Goal: Information Seeking & Learning: Understand process/instructions

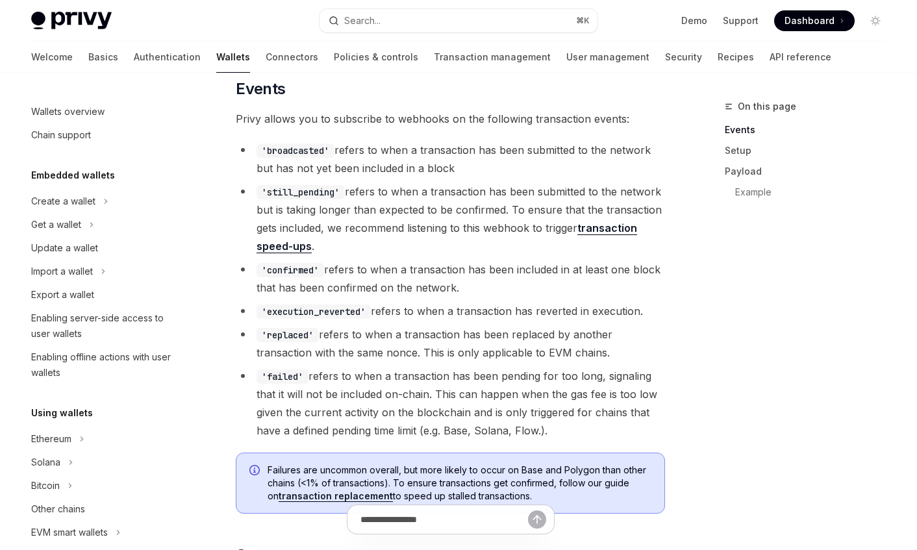
scroll to position [517, 0]
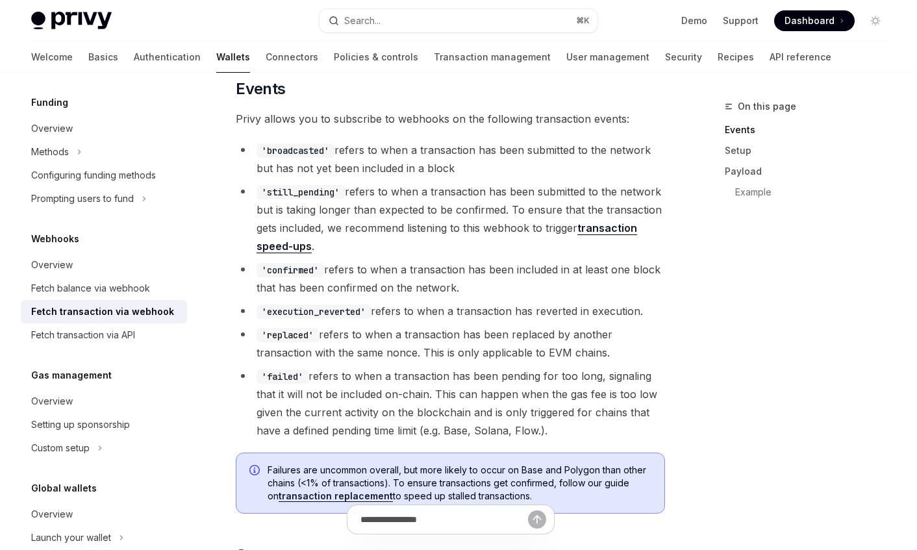
click at [383, 237] on li "'still_pending' refers to when a transaction has been submitted to the network …" at bounding box center [450, 219] width 429 height 73
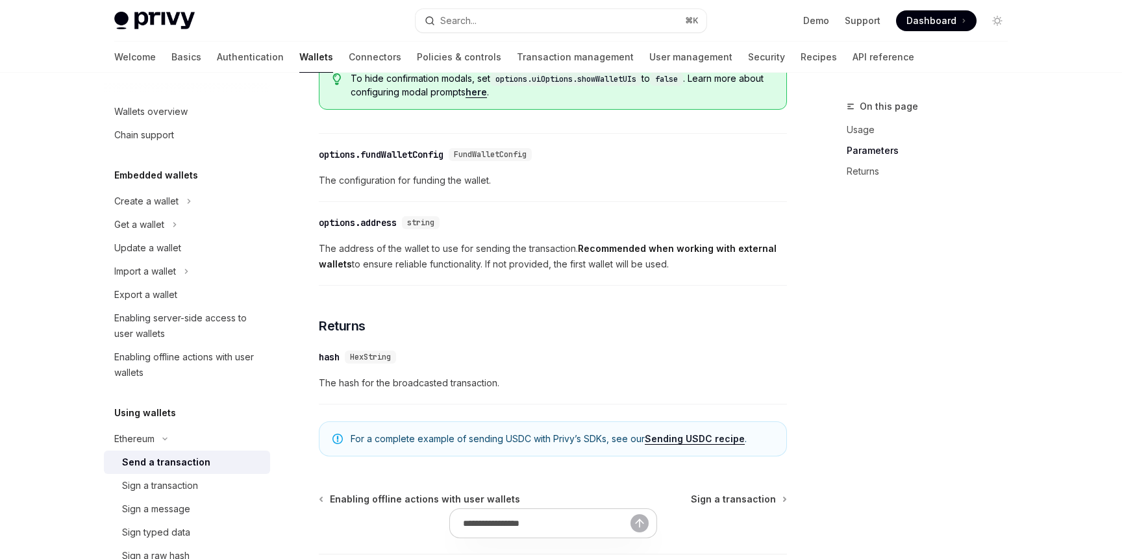
scroll to position [835, 0]
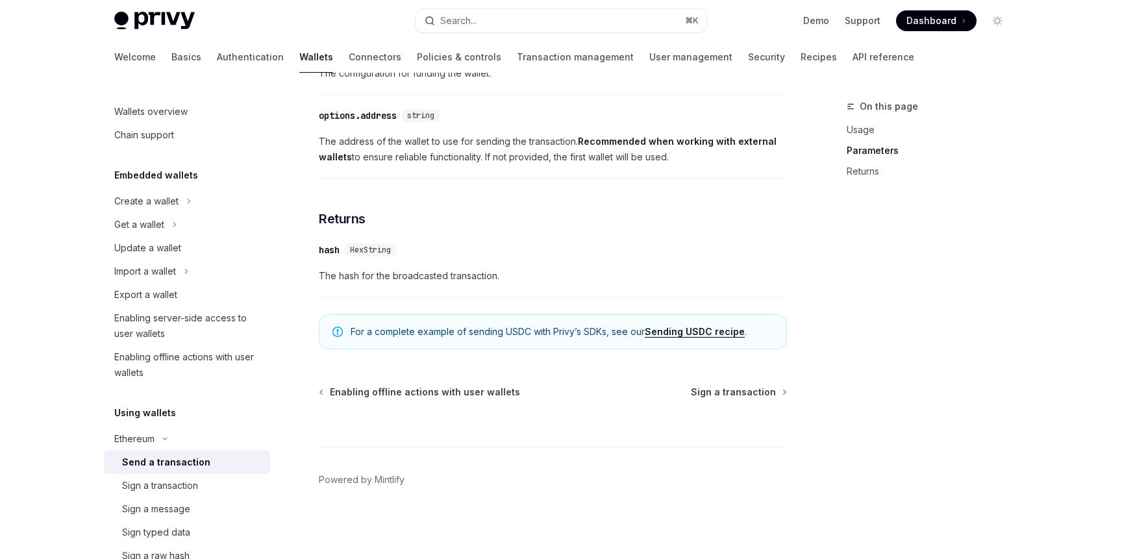
click at [693, 331] on link "Sending USDC recipe" at bounding box center [695, 332] width 100 height 12
type textarea "*"
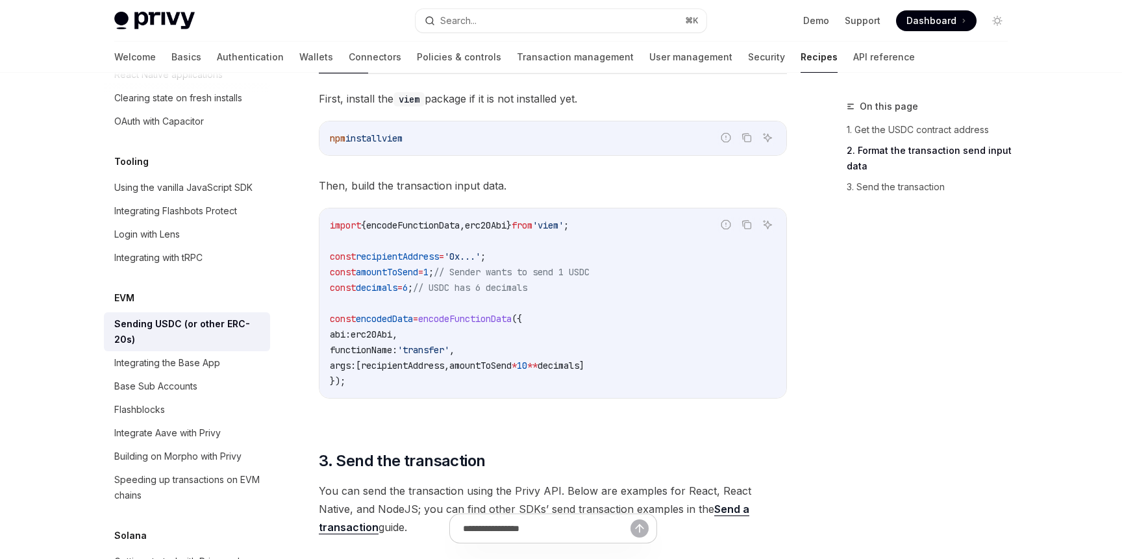
scroll to position [620, 0]
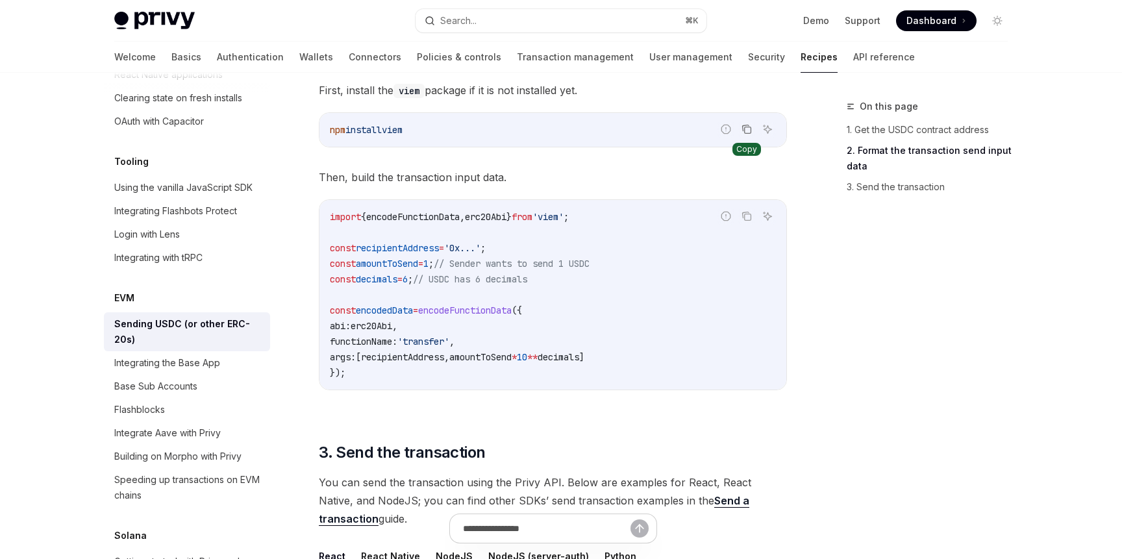
click at [749, 131] on icon "Copy the contents from the code block" at bounding box center [747, 129] width 10 height 10
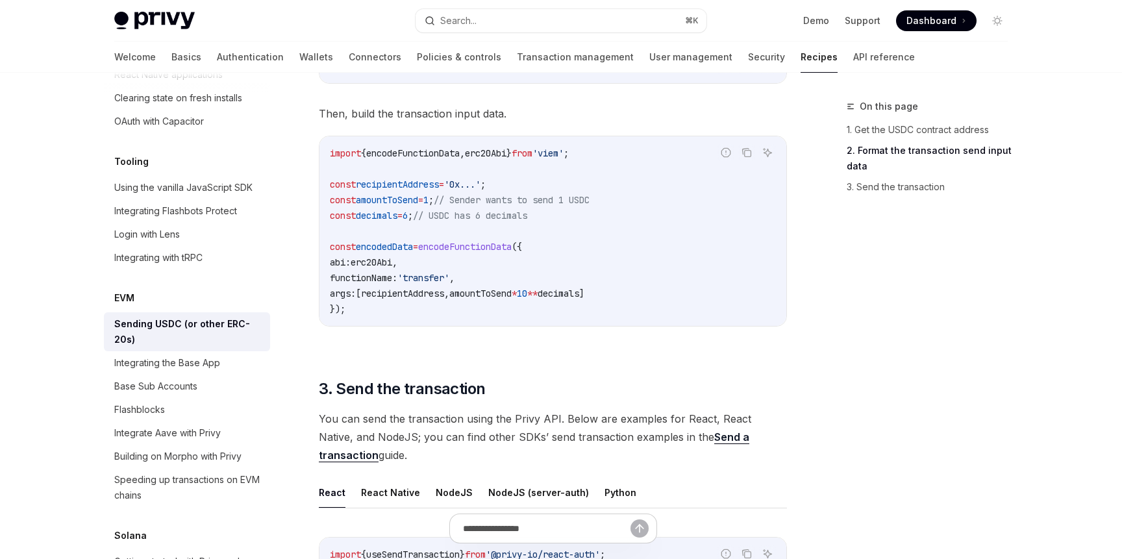
scroll to position [687, 0]
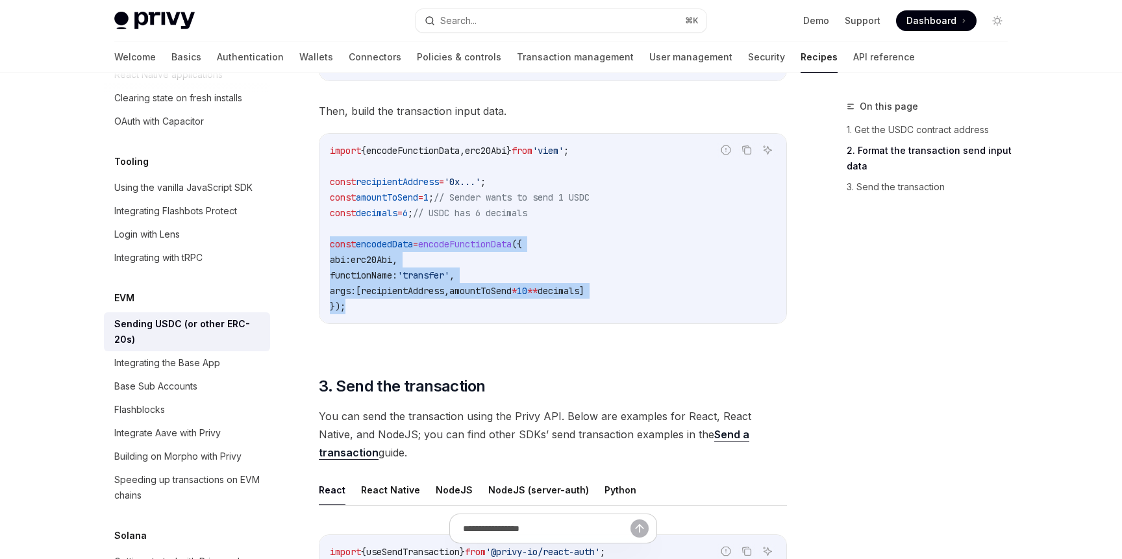
drag, startPoint x: 327, startPoint y: 239, endPoint x: 365, endPoint y: 318, distance: 87.4
click at [365, 318] on div "import { encodeFunctionData , erc20Abi } from 'viem' ; const recipientAddress =…" at bounding box center [553, 229] width 467 height 190
copy code "const encodedData = encodeFunctionData ({ abi: erc20Abi , functionName: 'transf…"
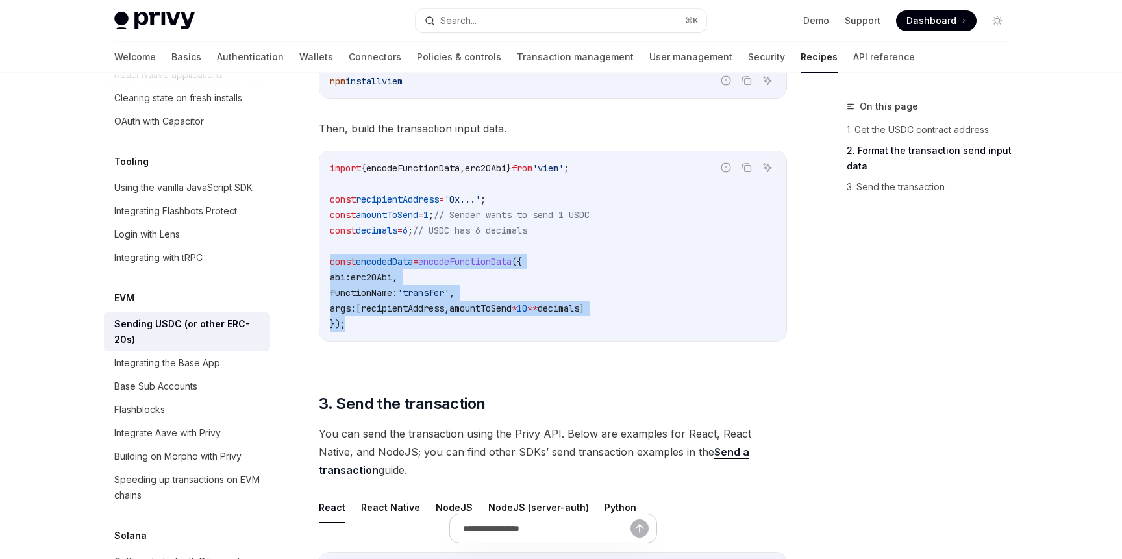
scroll to position [667, 0]
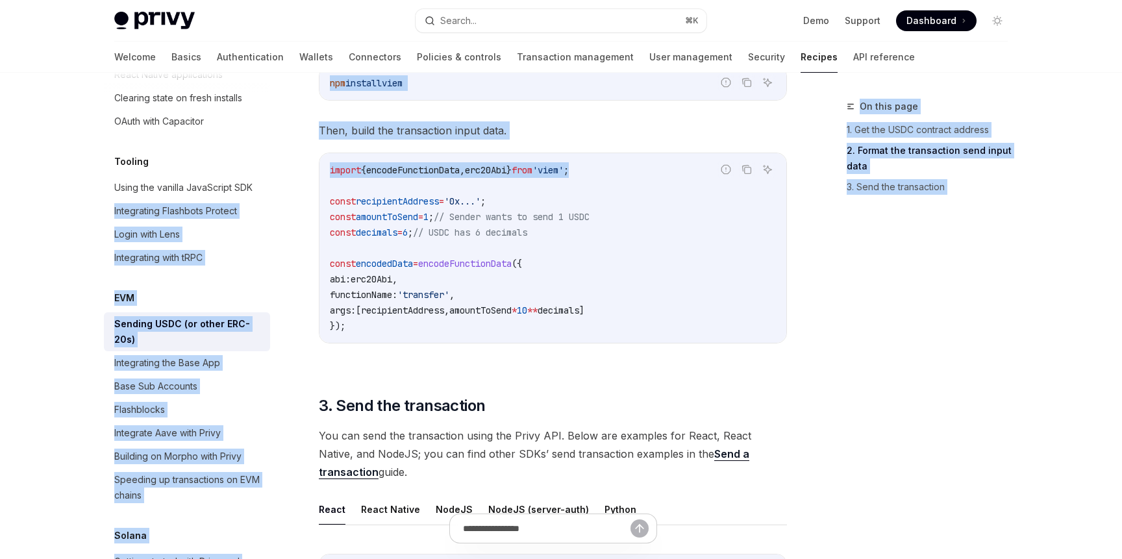
drag, startPoint x: 614, startPoint y: 164, endPoint x: 288, endPoint y: 165, distance: 326.1
click at [288, 165] on div "Overview Authentication Enable SMS and WhatsApp login Guest accounts Use tokens…" at bounding box center [561, 183] width 956 height 1554
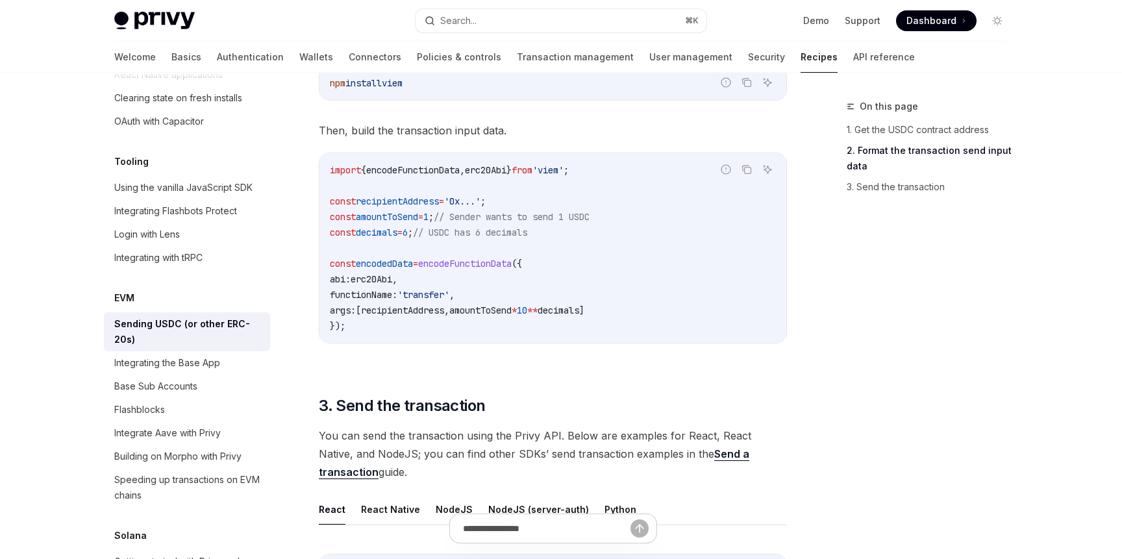
click at [391, 184] on code "import { encodeFunctionData , erc20Abi } from 'viem' ; const recipientAddress =…" at bounding box center [553, 247] width 446 height 171
drag, startPoint x: 331, startPoint y: 171, endPoint x: 633, endPoint y: 170, distance: 302.0
click at [633, 170] on code "import { encodeFunctionData , erc20Abi } from 'viem' ; const recipientAddress =…" at bounding box center [553, 247] width 446 height 171
copy span "import { encodeFunctionData , erc20Abi } from 'viem' ;"
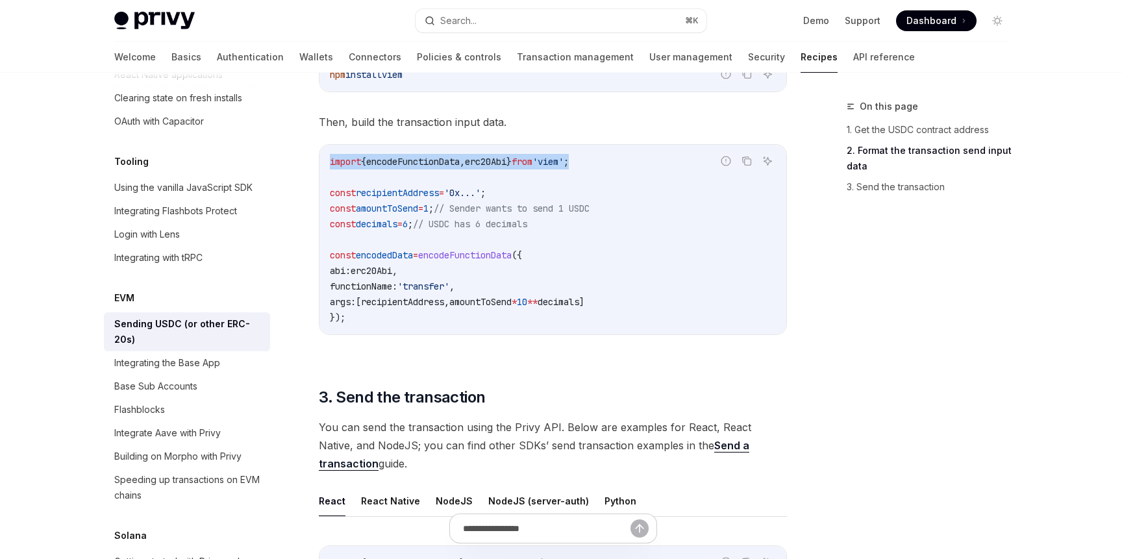
scroll to position [677, 0]
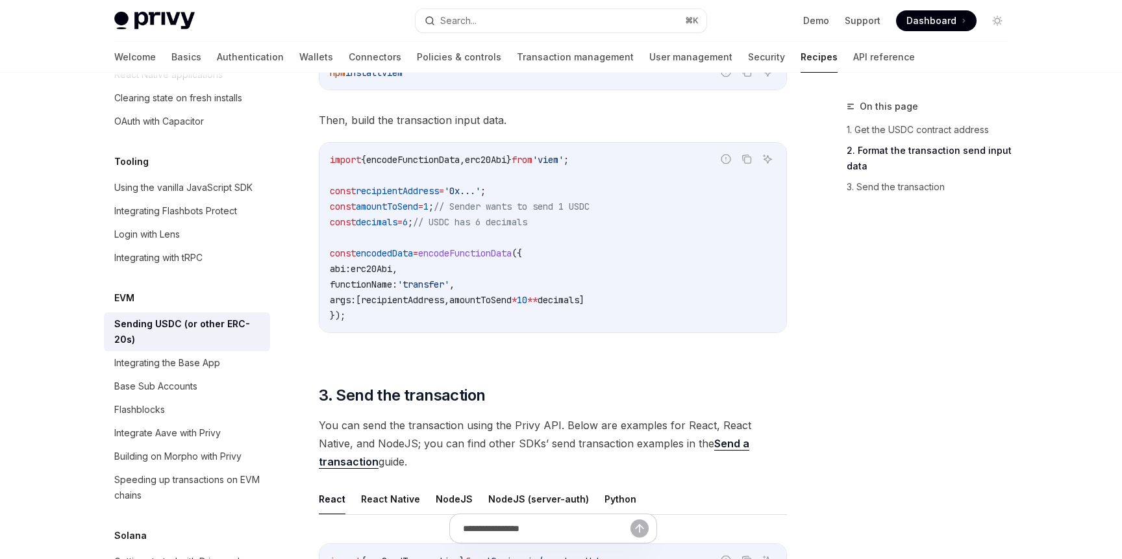
click at [325, 253] on div "import { encodeFunctionData , erc20Abi } from 'viem' ; const recipientAddress =…" at bounding box center [553, 238] width 467 height 190
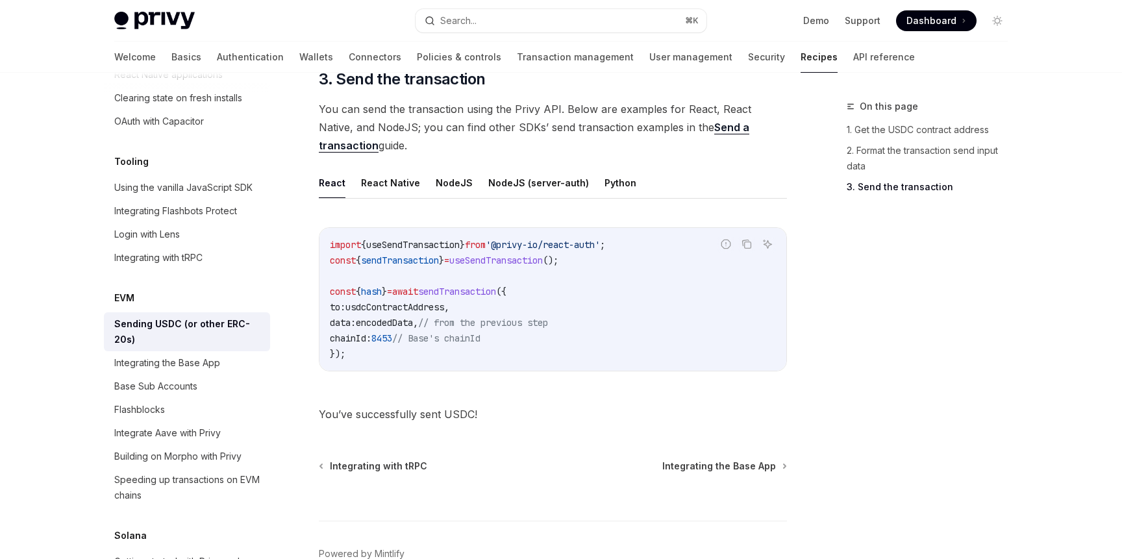
scroll to position [1013, 0]
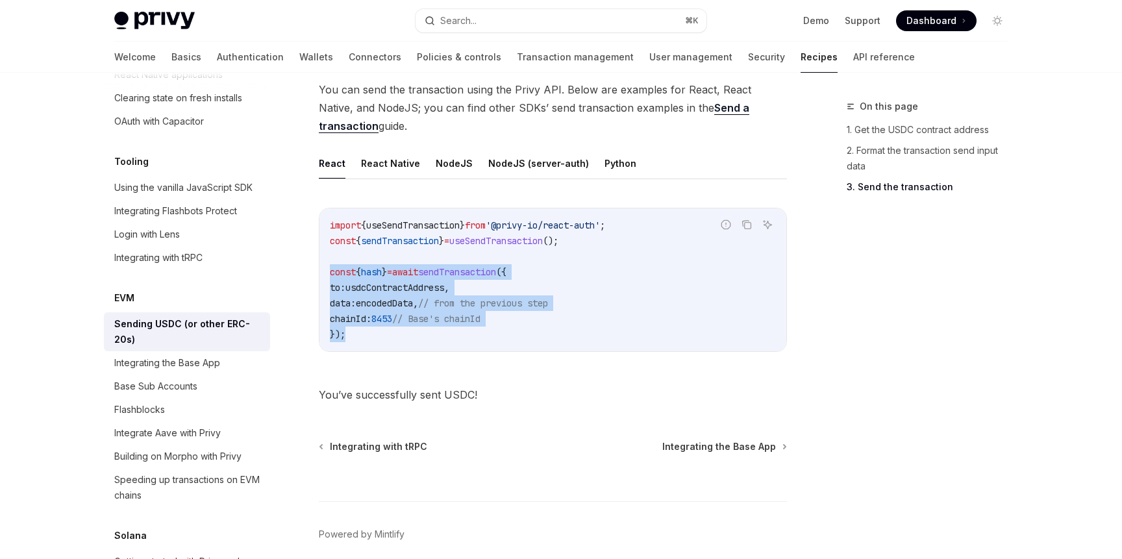
drag, startPoint x: 324, startPoint y: 266, endPoint x: 370, endPoint y: 338, distance: 85.2
click at [369, 338] on div "import { useSendTransaction } from '@privy-io/react-auth' ; const { sendTransac…" at bounding box center [553, 279] width 467 height 143
copy code "const { hash } = await sendTransaction ({ to: usdcContractAddress , data: encod…"
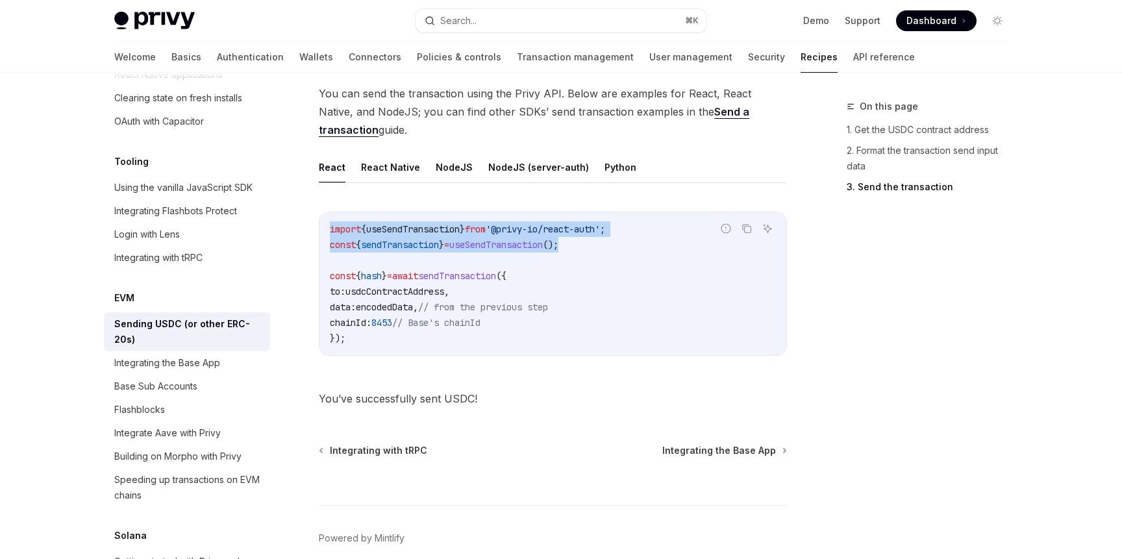
drag, startPoint x: 605, startPoint y: 243, endPoint x: 325, endPoint y: 231, distance: 280.8
click at [325, 231] on div "import { useSendTransaction } from '@privy-io/react-auth' ; const { sendTransac…" at bounding box center [553, 283] width 467 height 143
copy code "import { useSendTransaction } from '@privy-io/react-auth' ; const { sendTransac…"
